Goal: Check status: Check status

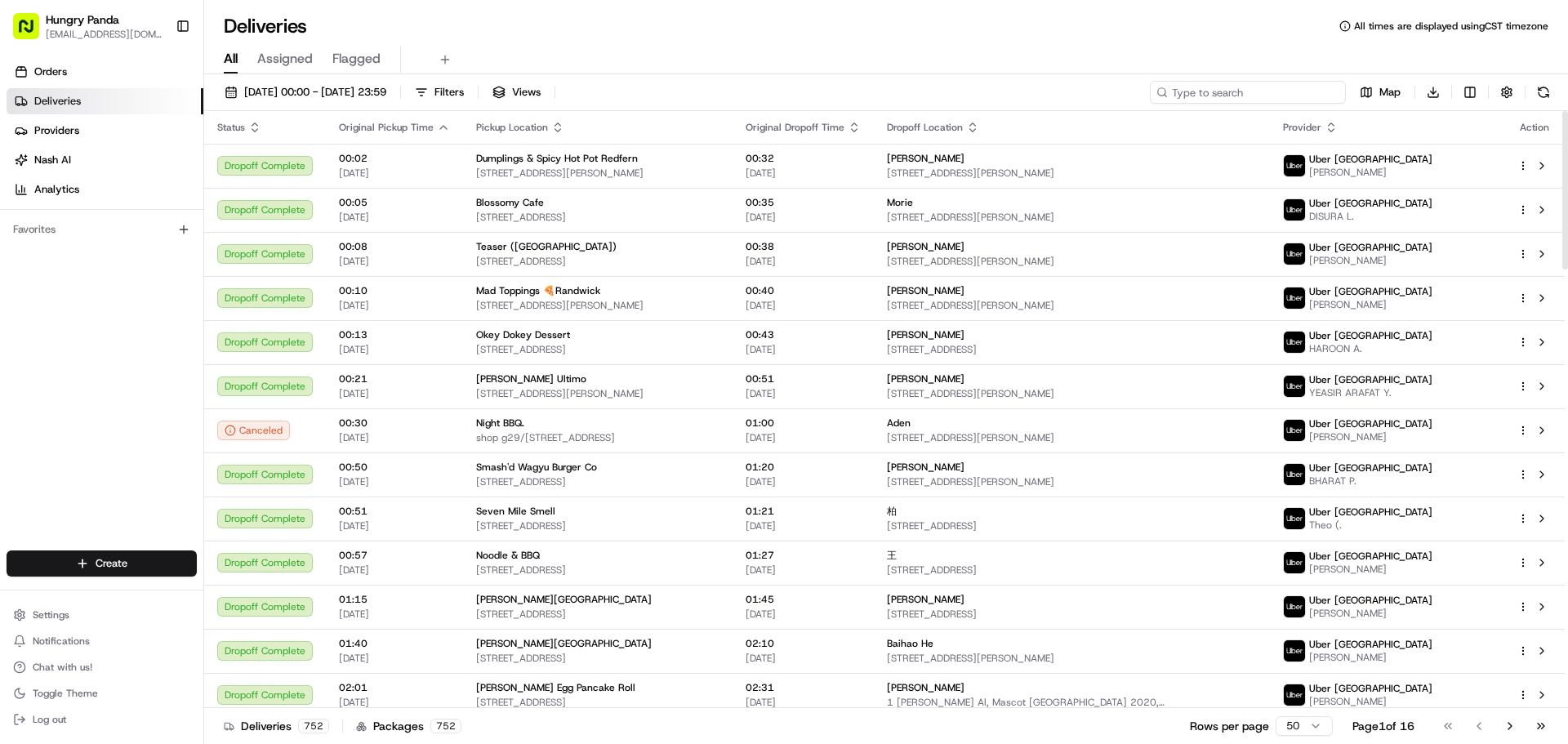
click at [1274, 91] on input at bounding box center [1248, 92] width 196 height 23
paste input "834389126575776391803"
type input "834389126575776391803"
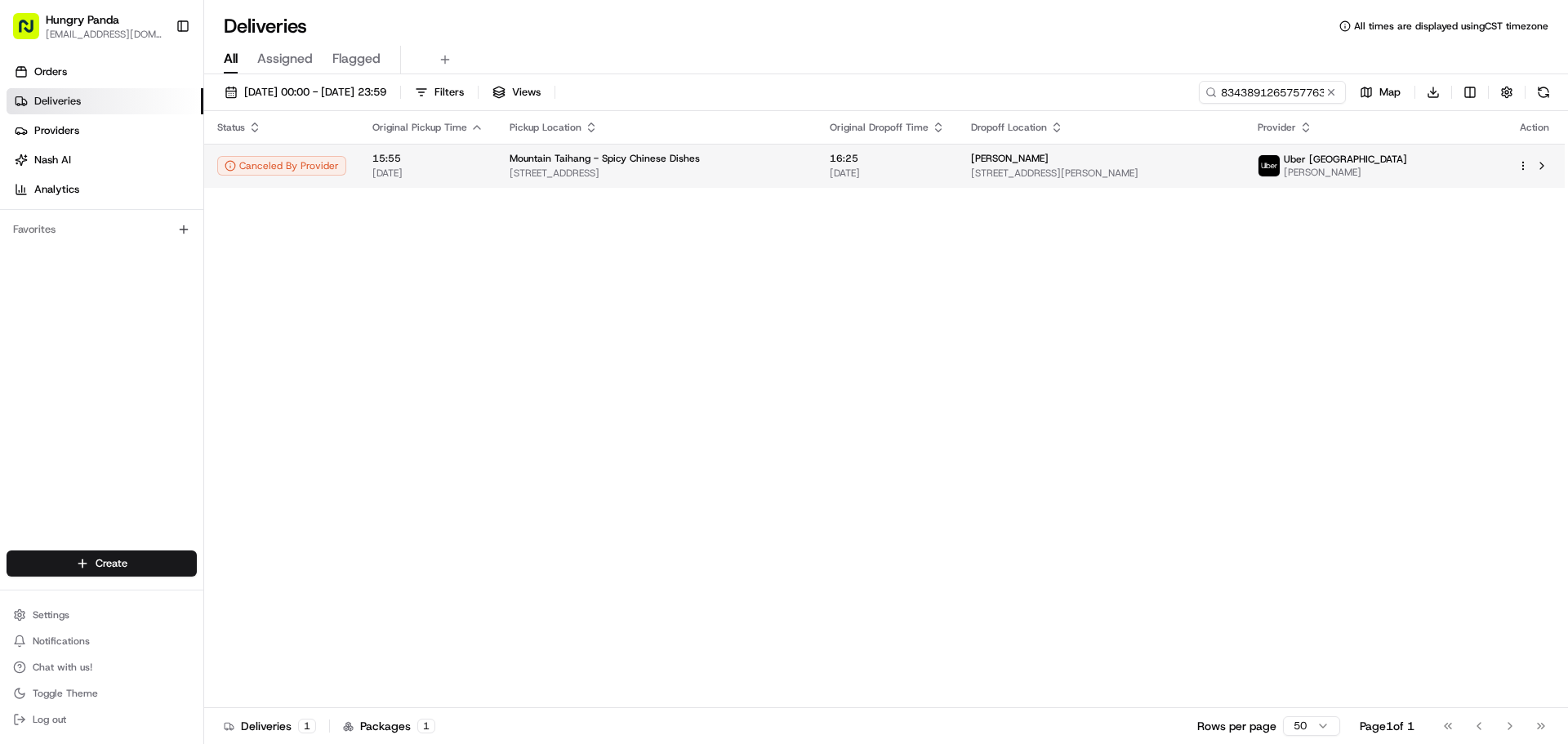
click at [1245, 153] on td "[PERSON_NAME] [STREET_ADDRESS][PERSON_NAME]" at bounding box center [1101, 165] width 286 height 44
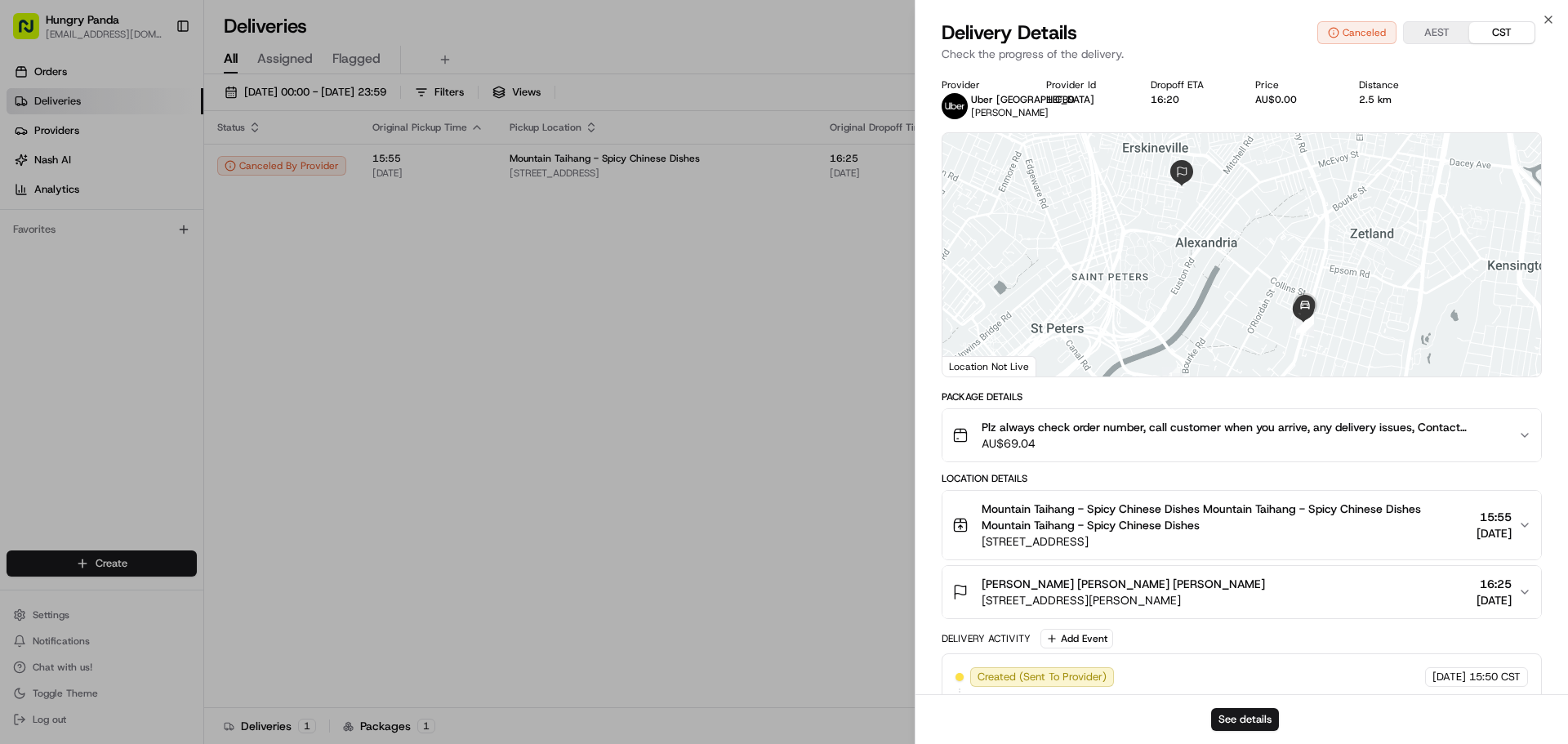
click at [1512, 437] on div "Plz always check order number, call customer when you arrive, any delivery issu…" at bounding box center [1235, 435] width 566 height 33
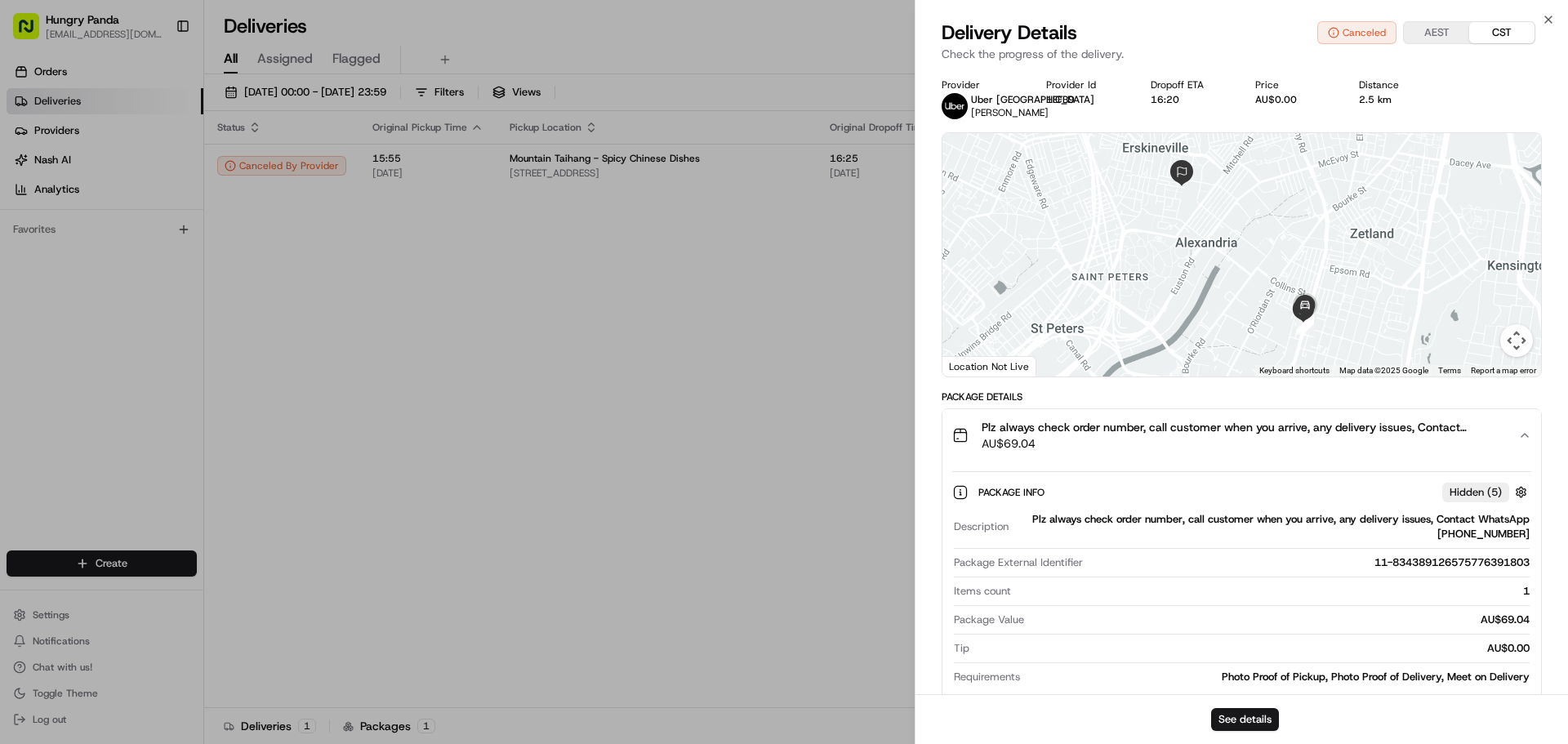
click at [1479, 431] on span "Plz always check order number, call customer when you arrive, any delivery issu…" at bounding box center [1243, 427] width 523 height 16
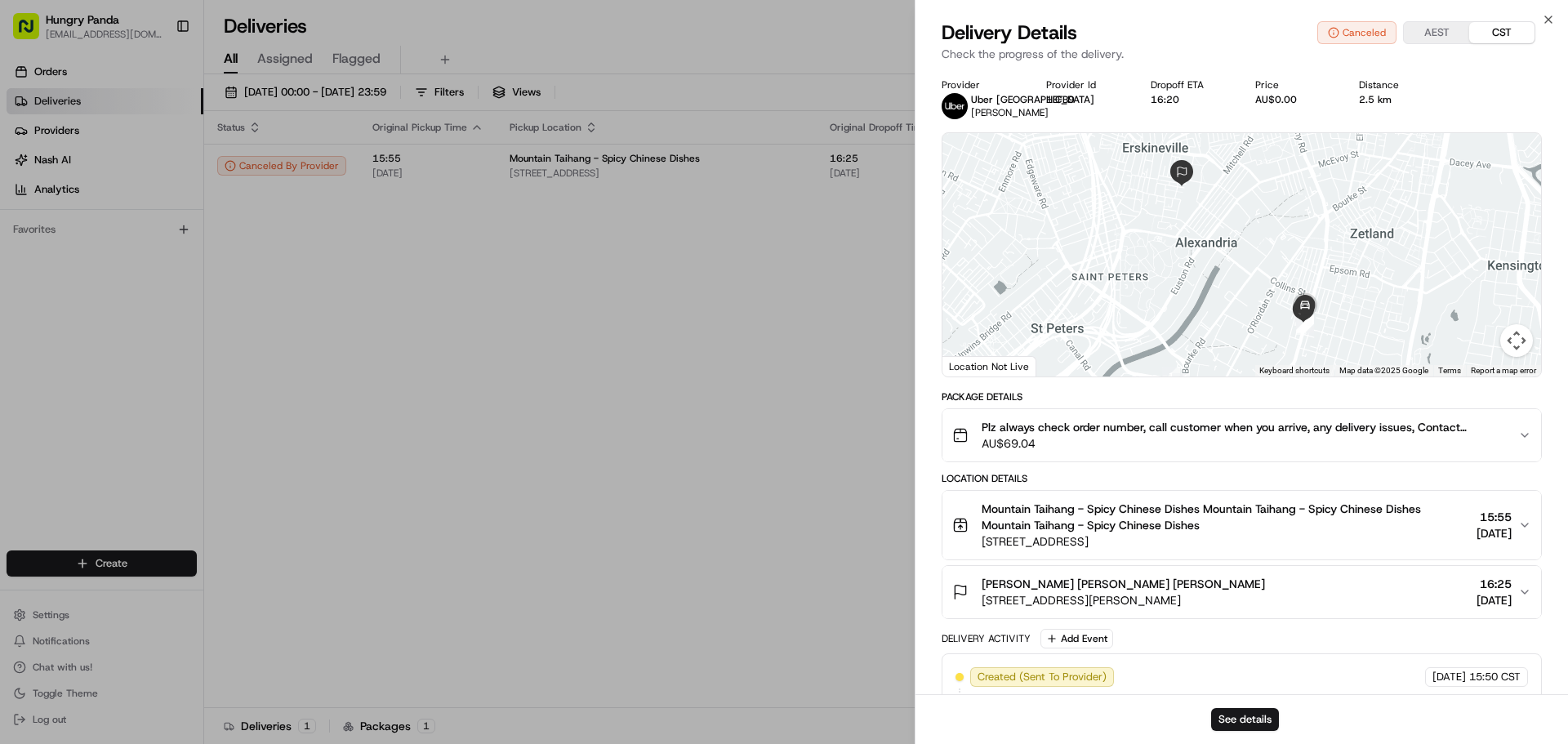
drag, startPoint x: 1493, startPoint y: 438, endPoint x: 1515, endPoint y: 444, distance: 22.8
click at [1493, 438] on span "AU$69.04" at bounding box center [1243, 443] width 523 height 16
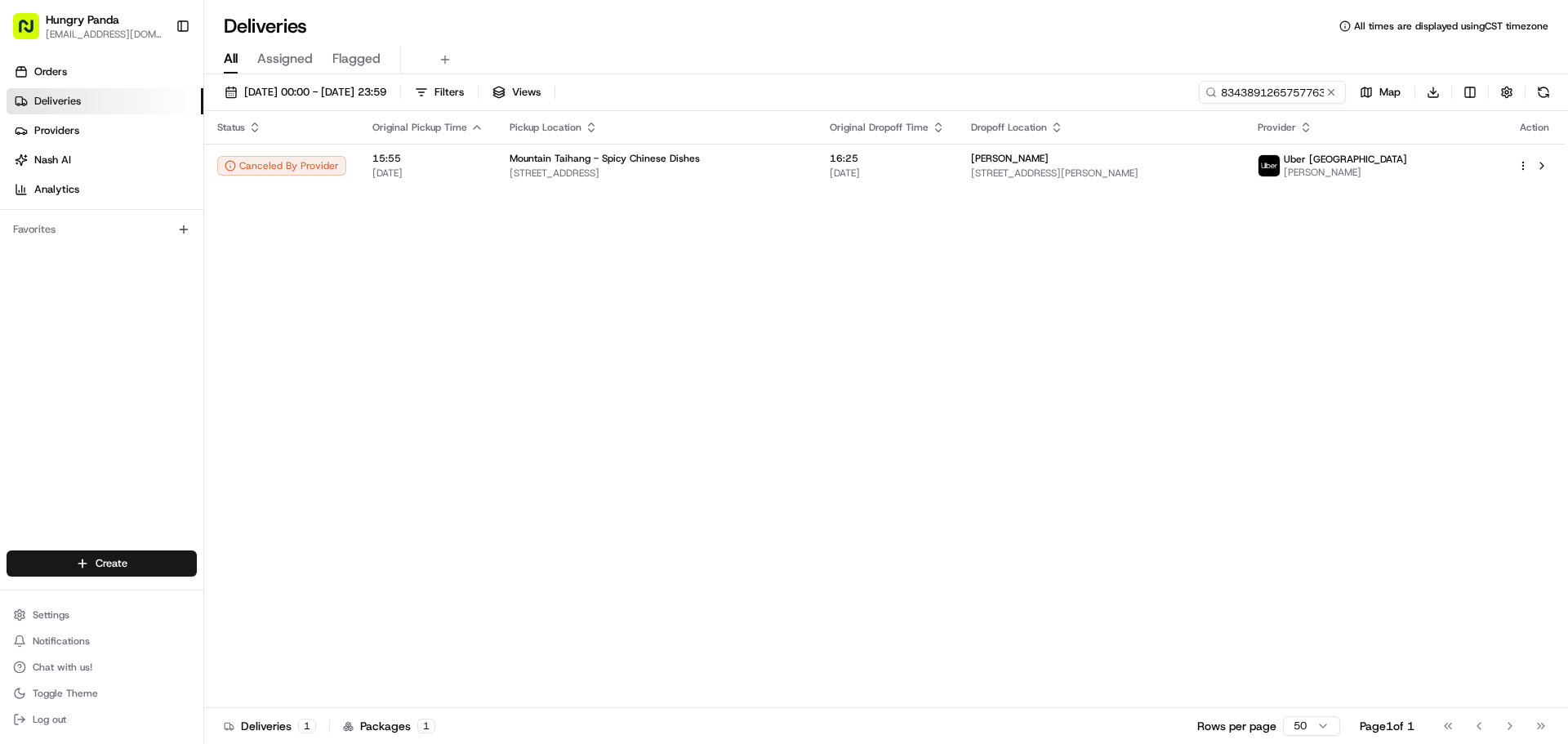
drag, startPoint x: 1334, startPoint y: 97, endPoint x: 1273, endPoint y: 87, distance: 61.8
click at [1332, 96] on button at bounding box center [1331, 92] width 16 height 16
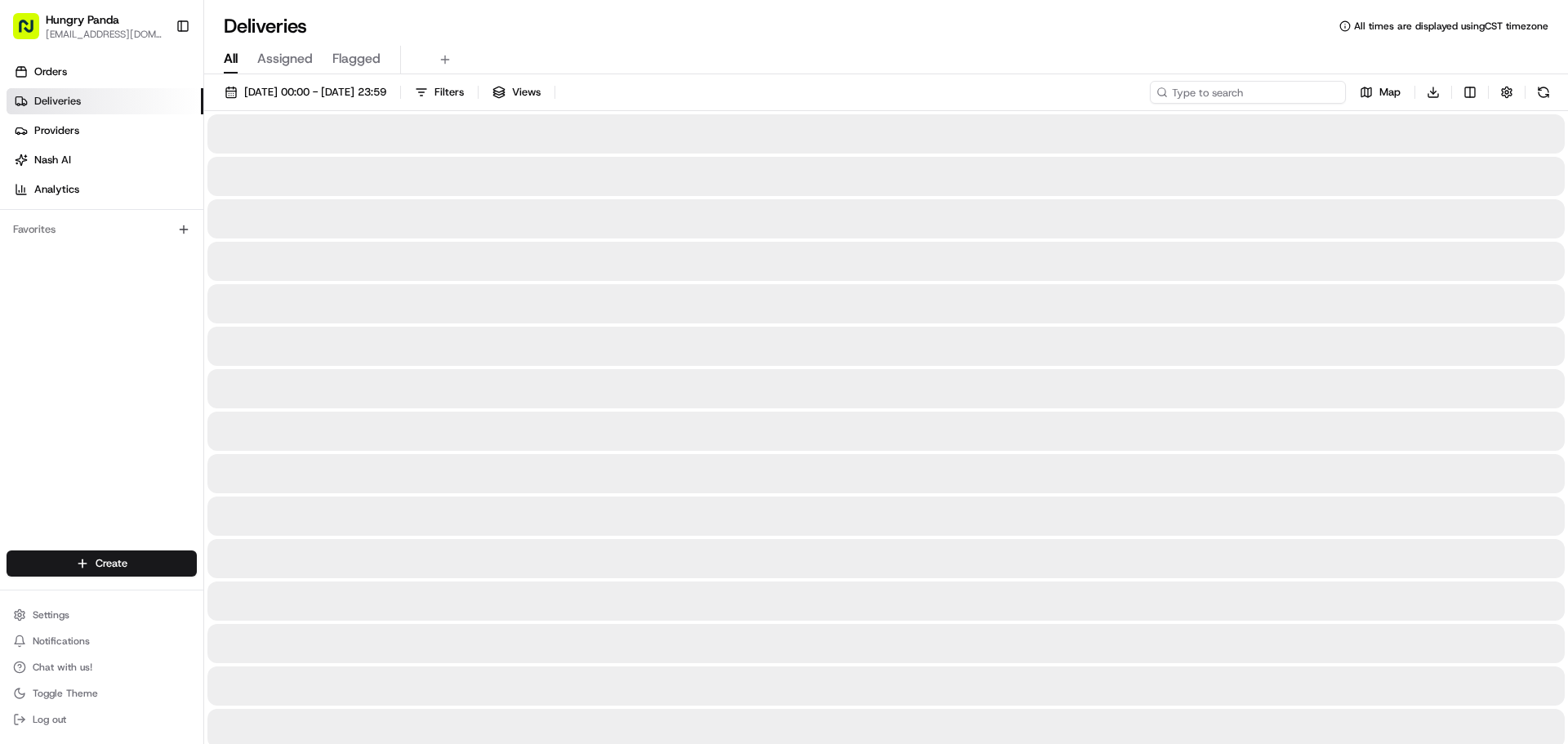
click at [1269, 85] on input at bounding box center [1248, 92] width 196 height 23
paste input "834389126575776391803"
type input "834389126575776391803"
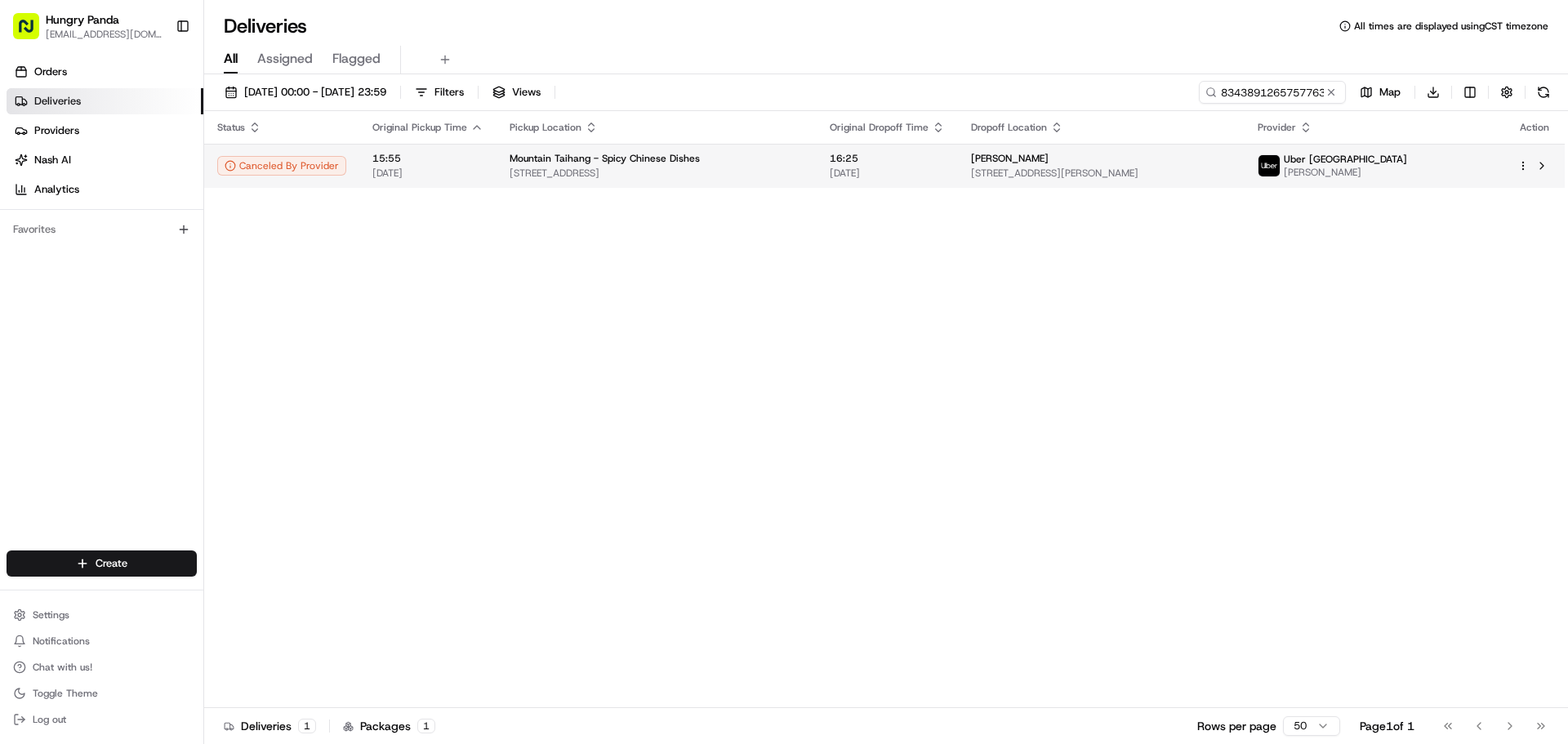
click at [1407, 168] on span "[PERSON_NAME]" at bounding box center [1344, 172] width 123 height 13
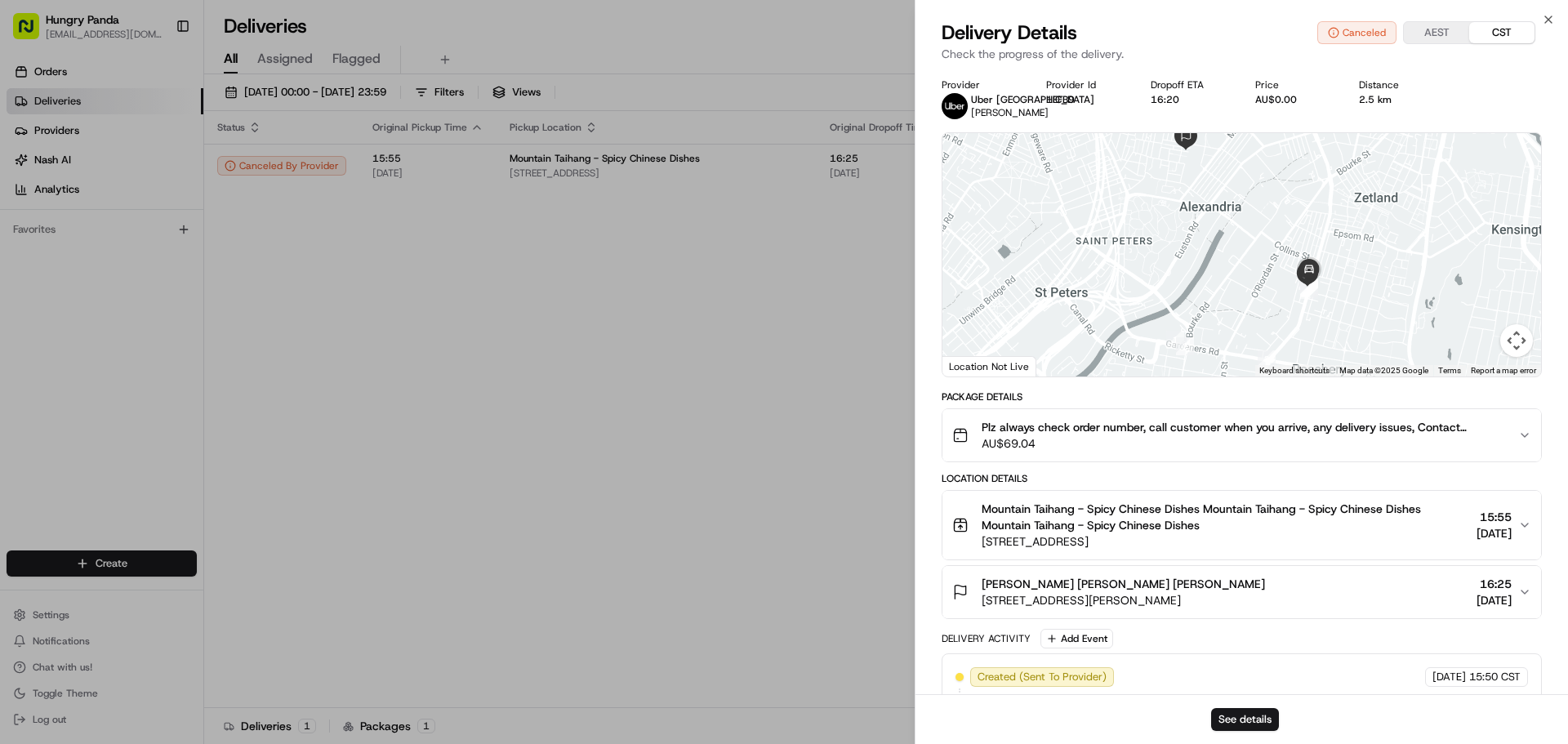
click at [1503, 433] on span "Plz always check order number, call customer when you arrive, any delivery issu…" at bounding box center [1243, 427] width 523 height 16
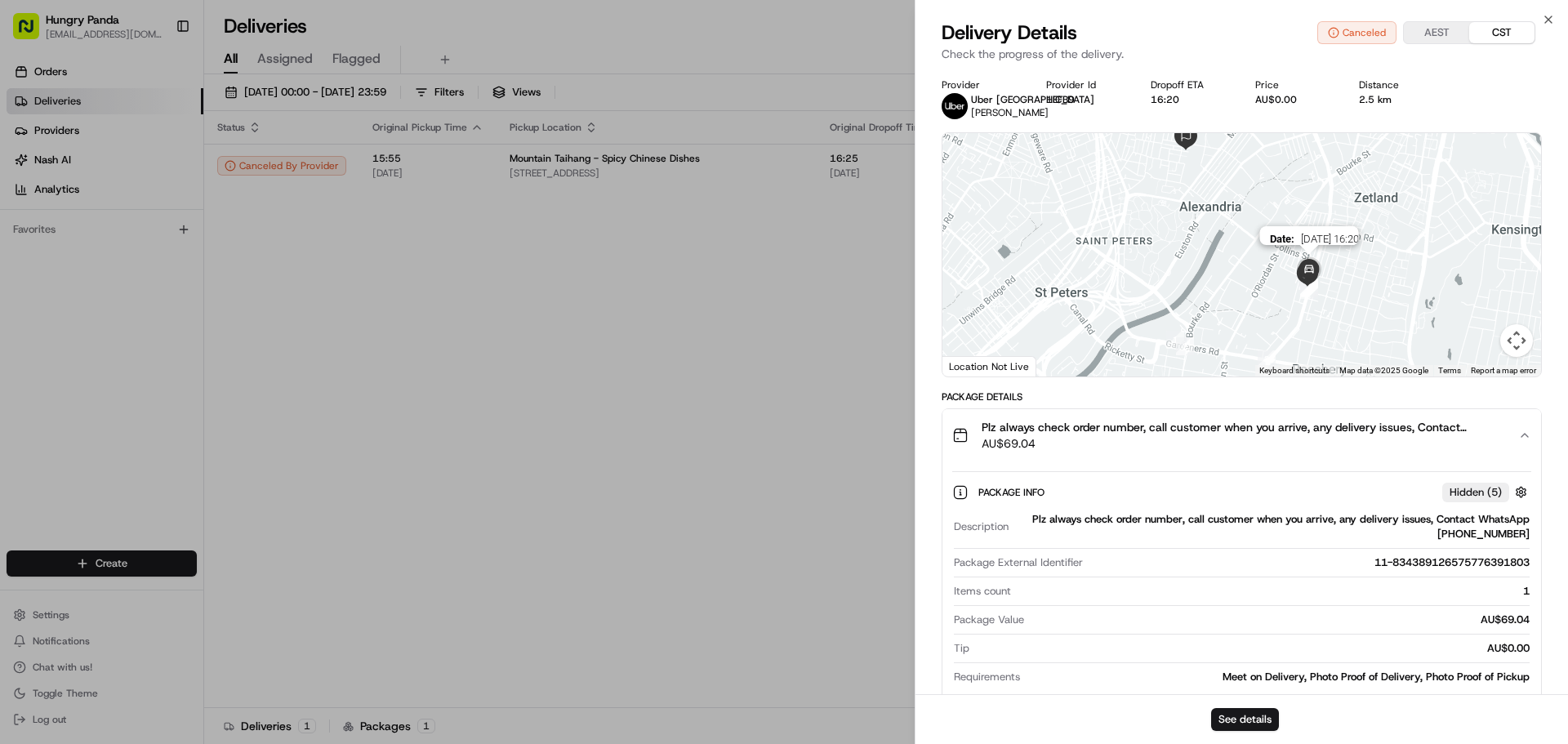
click at [1320, 279] on img at bounding box center [1309, 270] width 33 height 33
